Goal: Find specific page/section: Find specific page/section

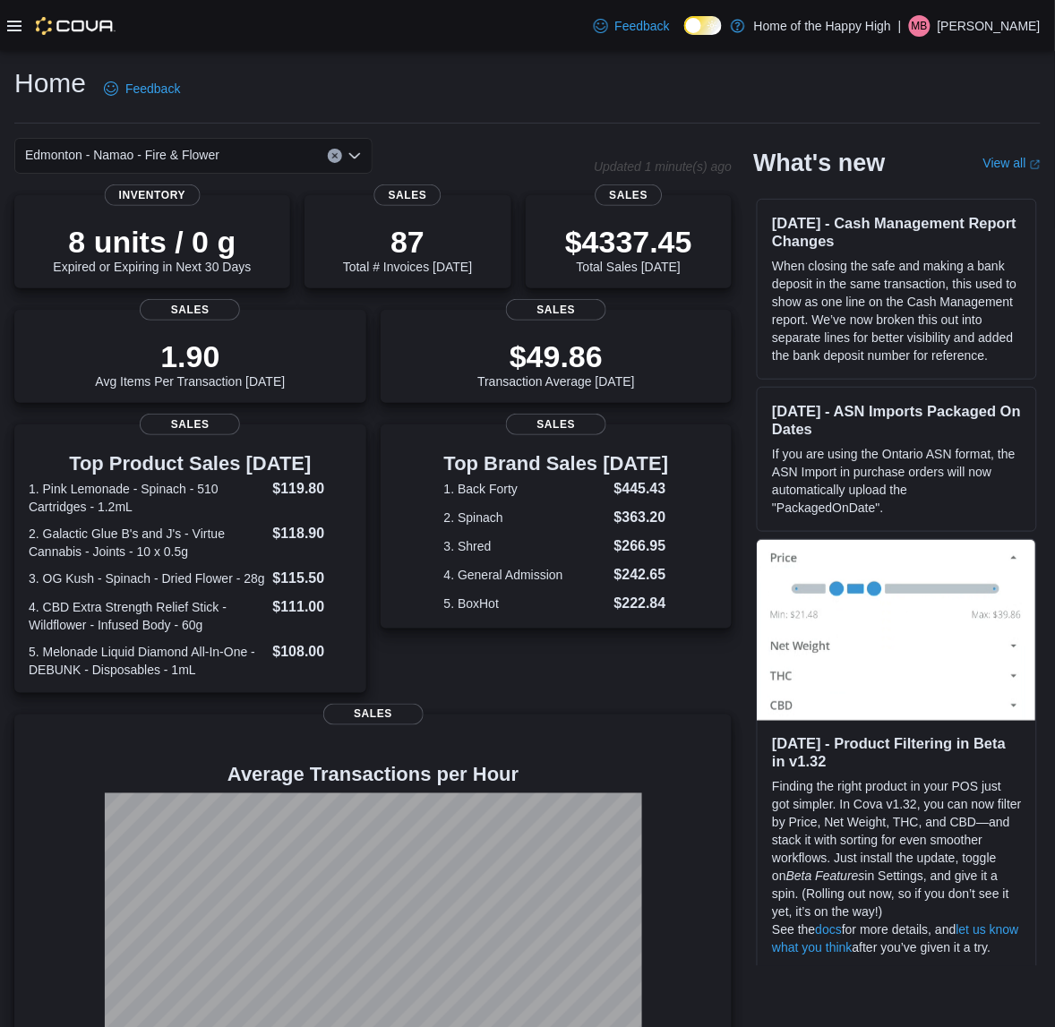
click at [19, 32] on icon at bounding box center [14, 26] width 14 height 14
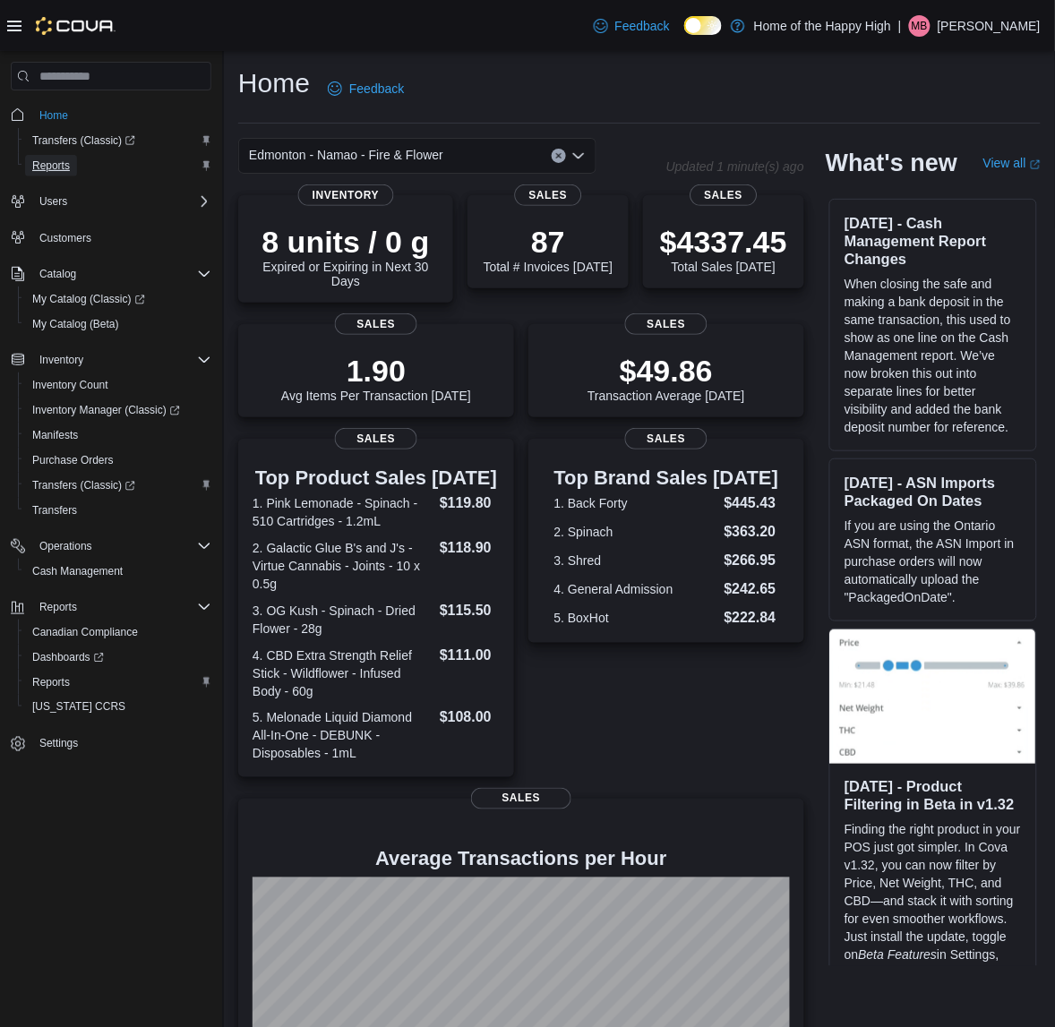
click at [61, 168] on span "Reports" at bounding box center [51, 166] width 38 height 14
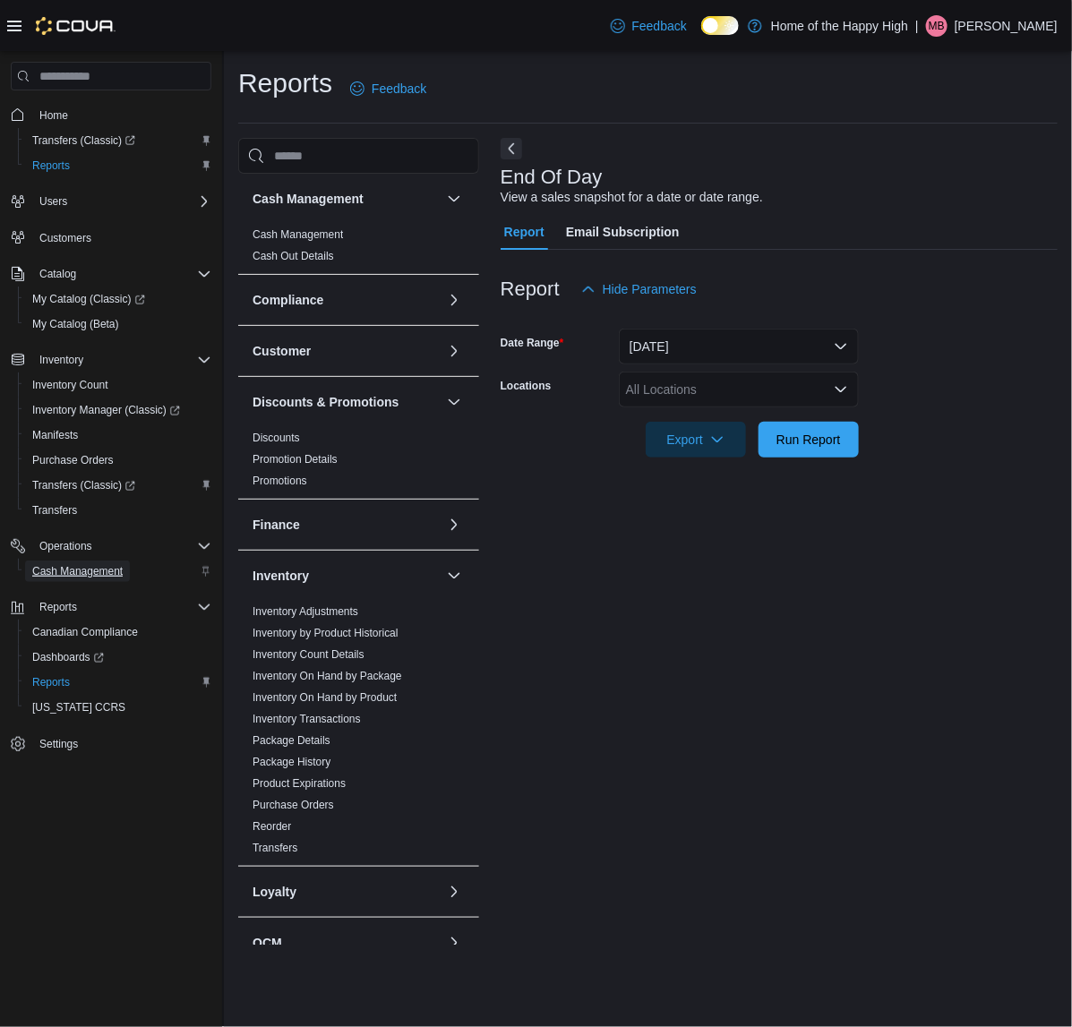
click at [121, 564] on span "Cash Management" at bounding box center [77, 571] width 90 height 14
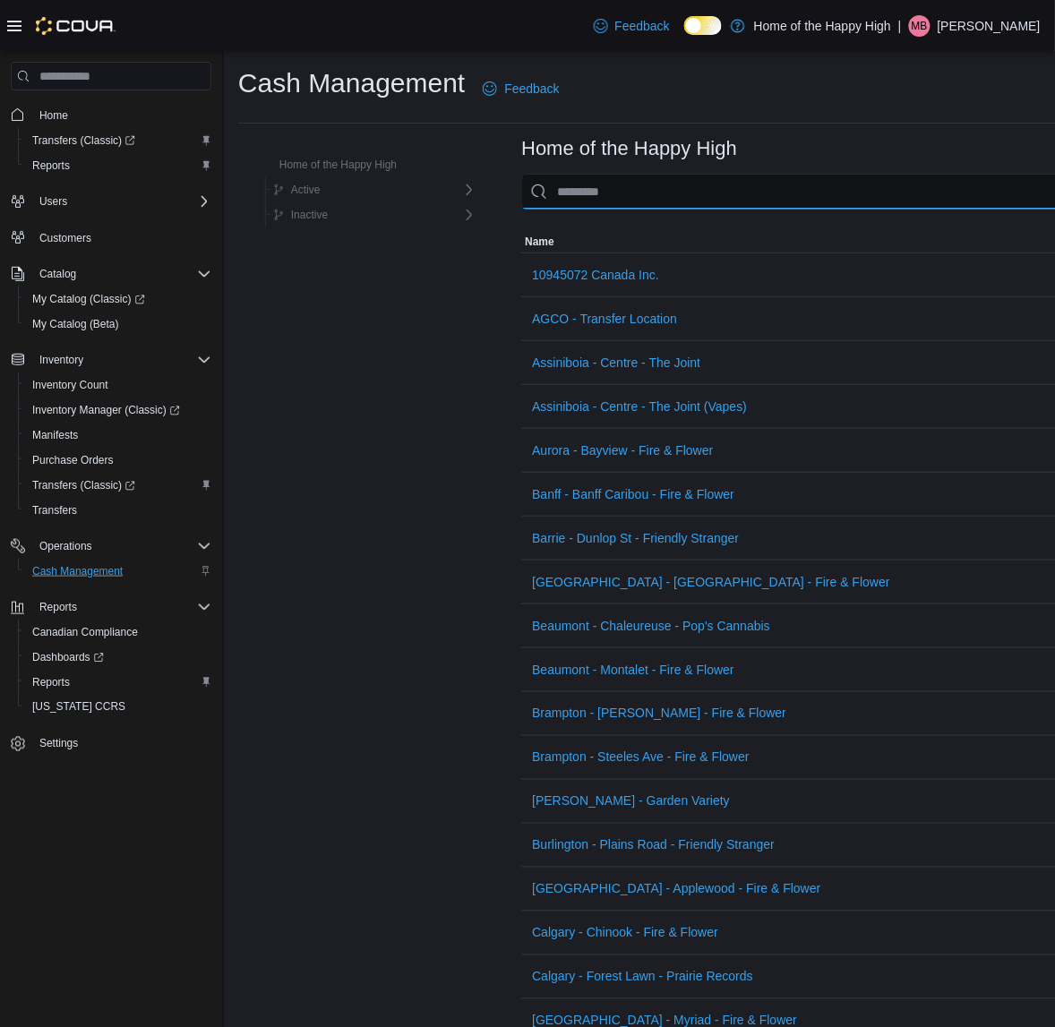
click at [567, 186] on input "This is a search bar. As you type, the results lower in the page will automatic…" at bounding box center [885, 192] width 728 height 36
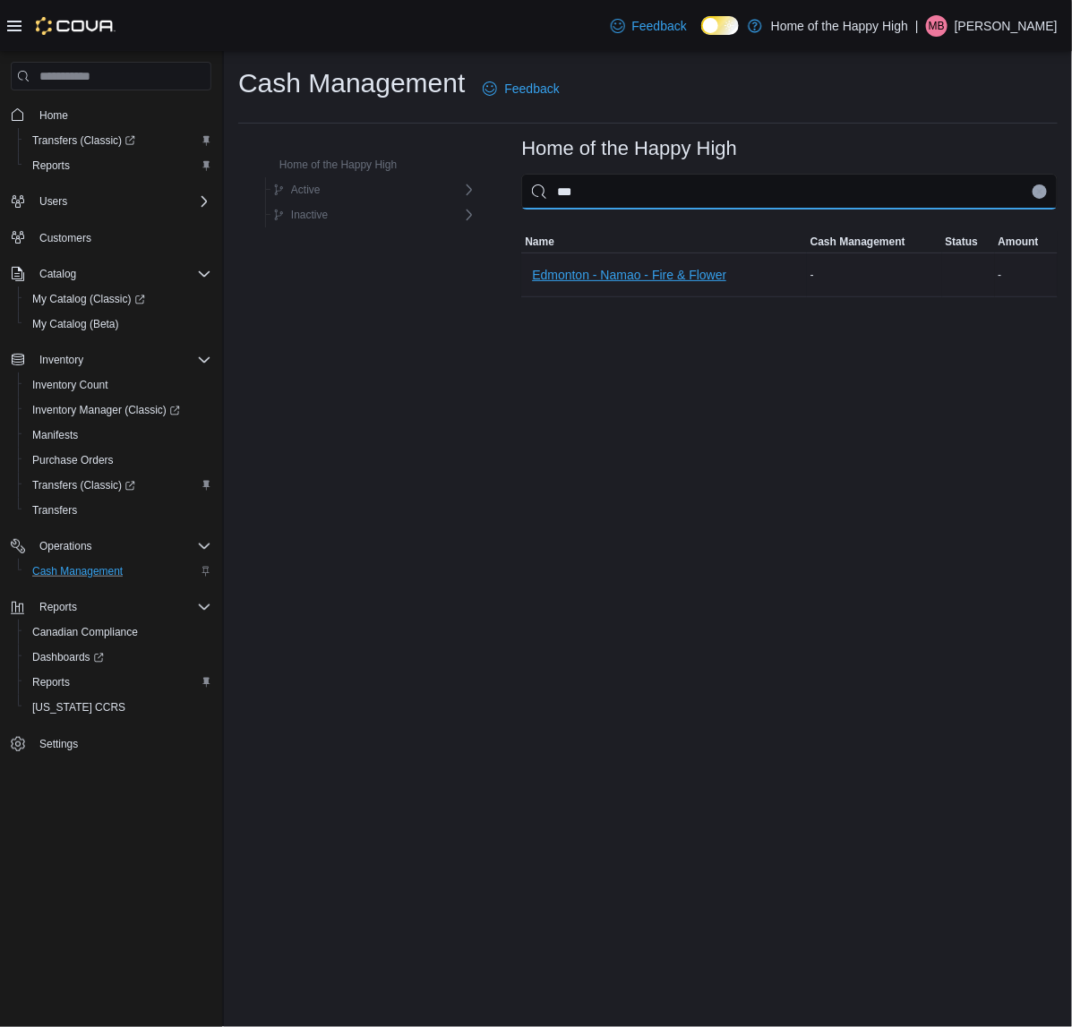
type input "***"
click at [652, 261] on span "Edmonton - Namao - Fire & Flower" at bounding box center [629, 275] width 194 height 36
